Goal: Information Seeking & Learning: Understand process/instructions

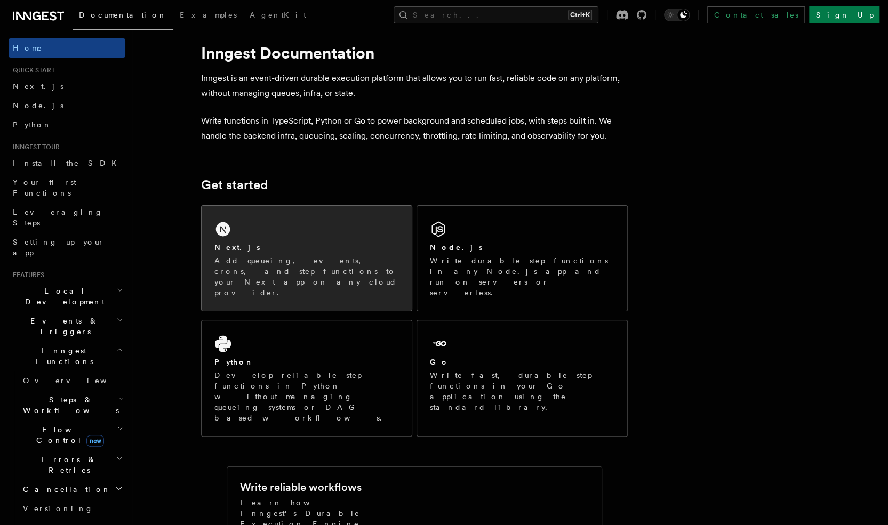
scroll to position [17, 0]
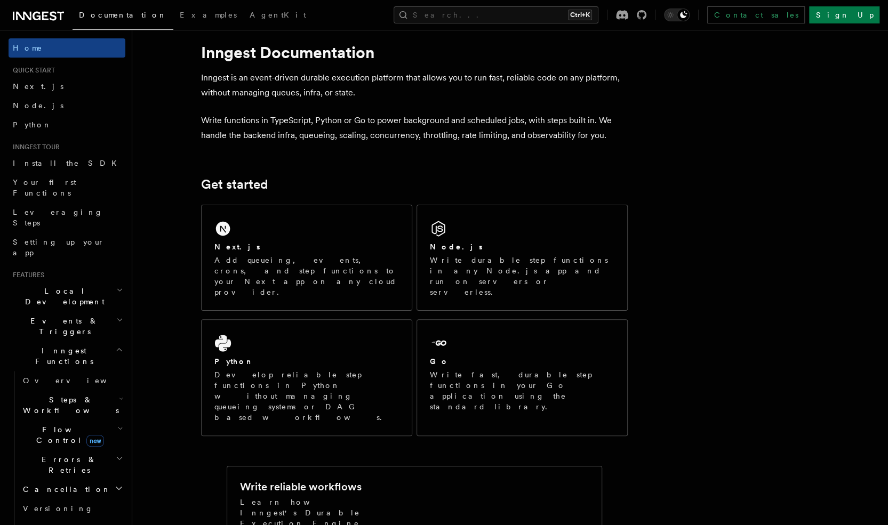
click at [84, 282] on h2 "Local Development" at bounding box center [67, 297] width 117 height 30
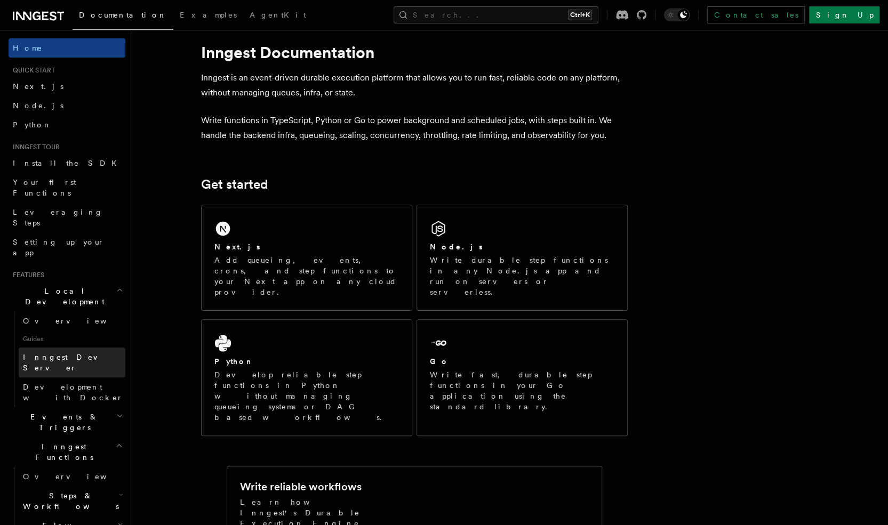
click at [86, 353] on span "Inngest Dev Server" at bounding box center [68, 362] width 91 height 19
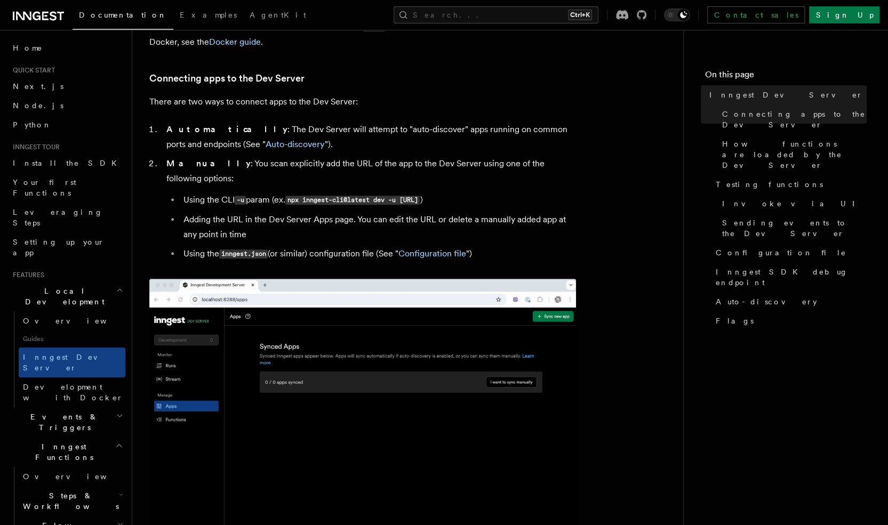
scroll to position [323, 0]
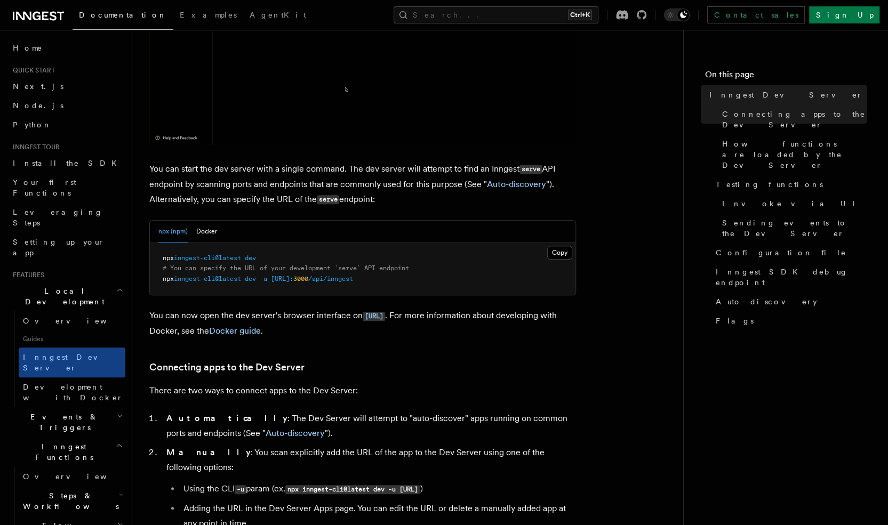
click at [353, 279] on span "/api/inngest" at bounding box center [330, 278] width 45 height 7
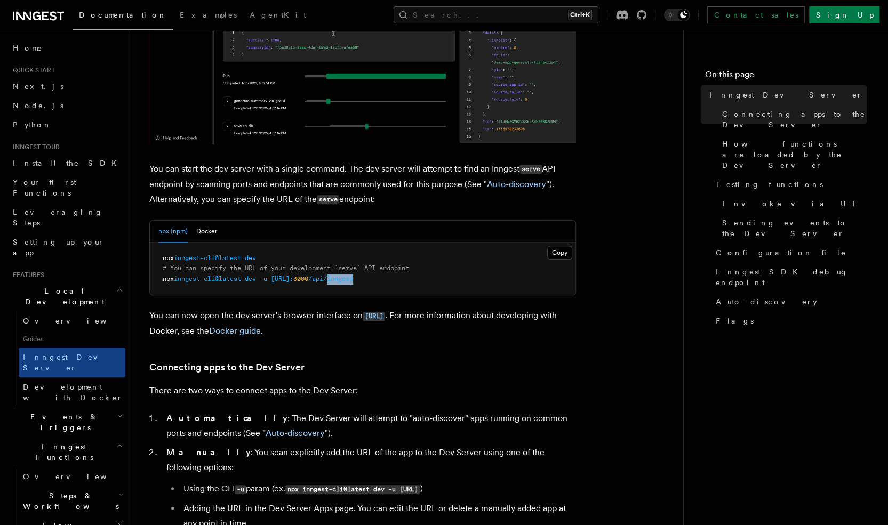
click at [353, 279] on span "/api/inngest" at bounding box center [330, 278] width 45 height 7
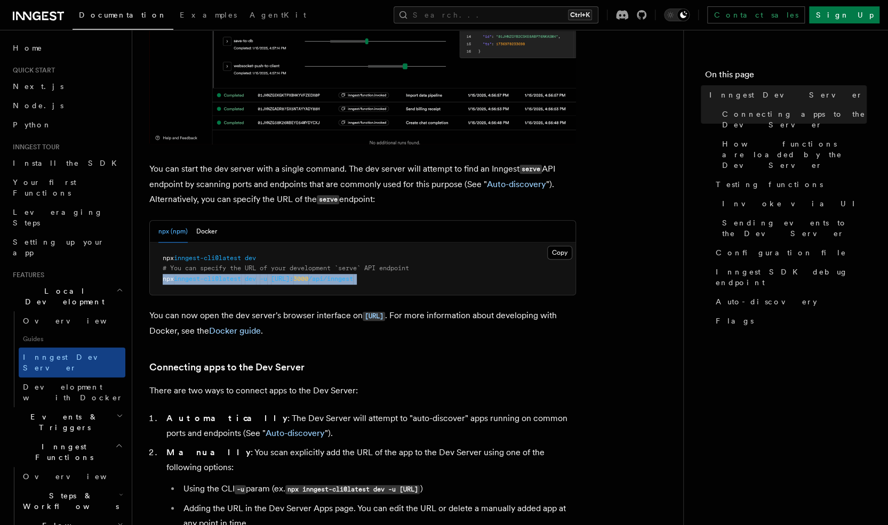
click at [353, 279] on span "/api/inngest" at bounding box center [330, 278] width 45 height 7
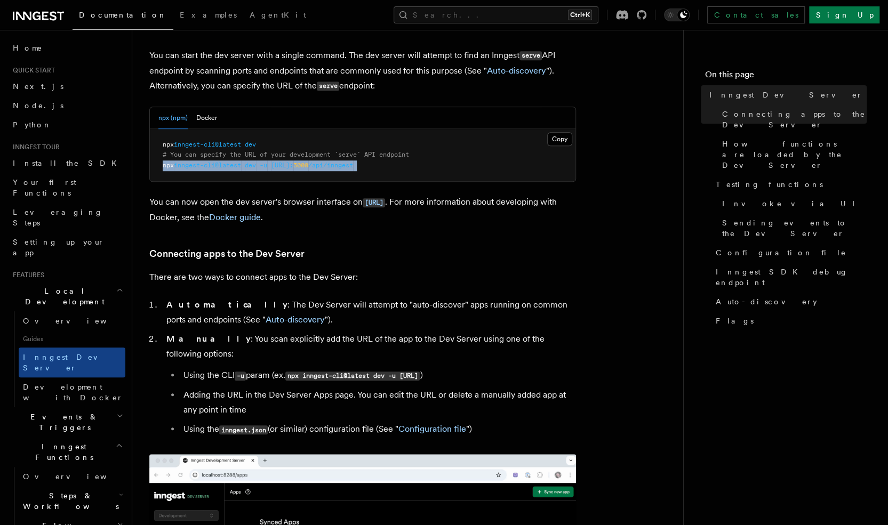
scroll to position [435, 0]
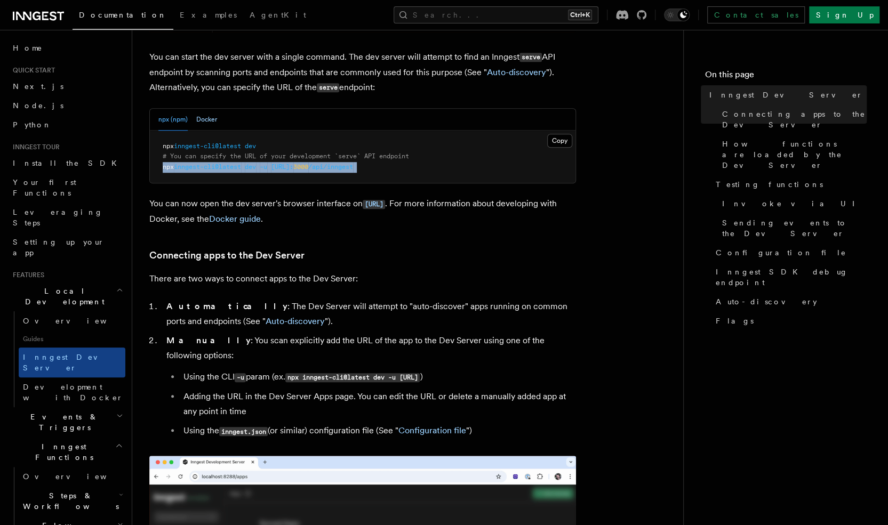
click at [210, 120] on button "Docker" at bounding box center [206, 120] width 21 height 22
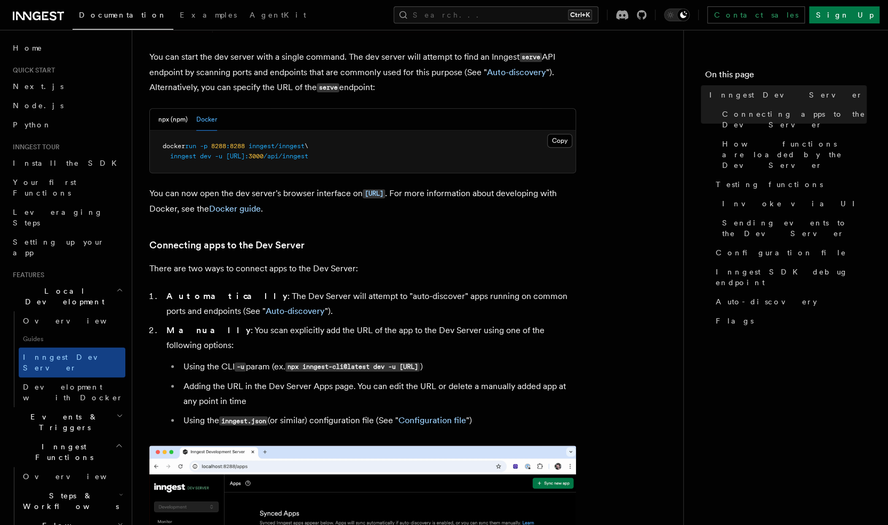
click at [411, 206] on p "You can now open the dev server's browser interface on [URL] . For more informa…" at bounding box center [362, 201] width 427 height 30
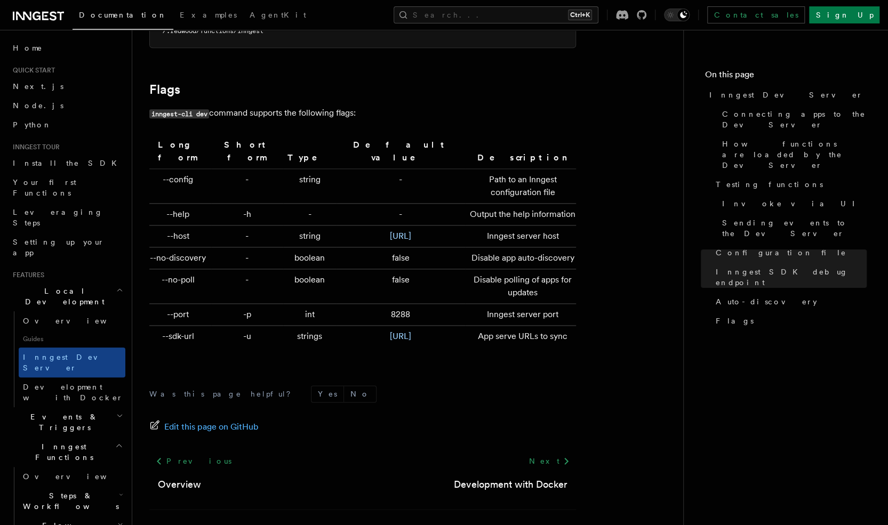
scroll to position [3505, 0]
